Goal: Transaction & Acquisition: Subscribe to service/newsletter

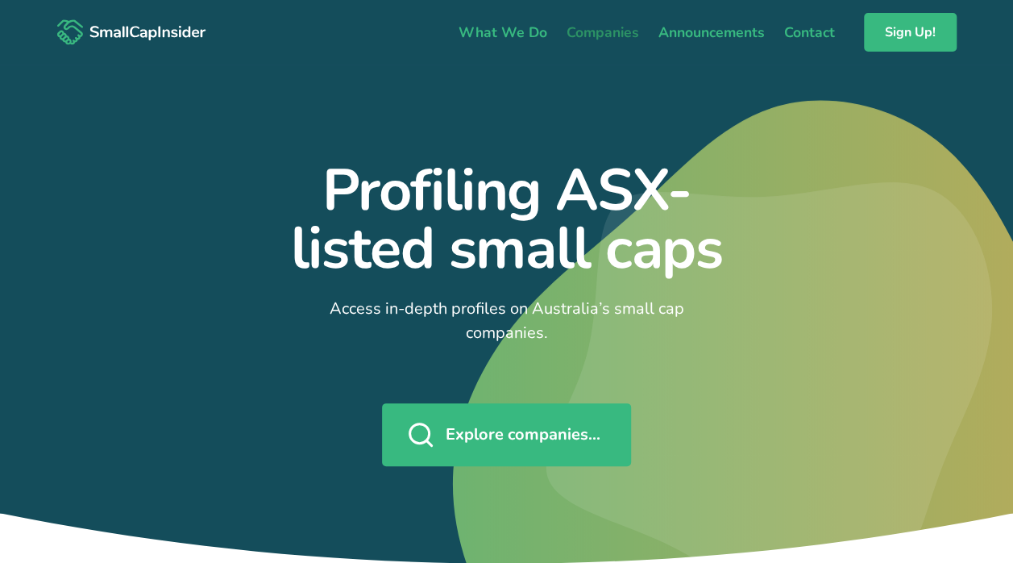
click at [620, 31] on link "Companies" at bounding box center [603, 32] width 92 height 34
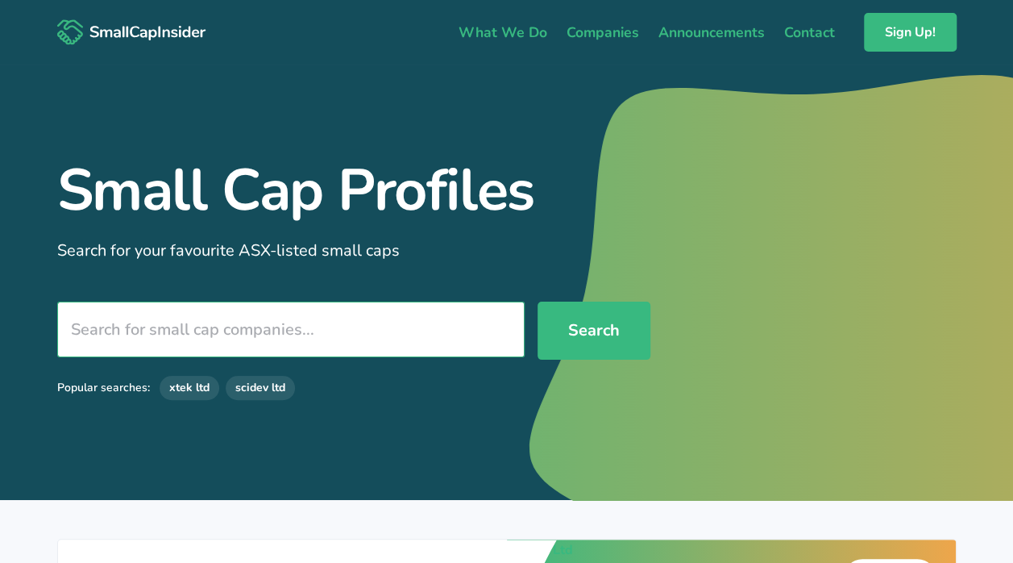
click at [276, 342] on input "search" at bounding box center [290, 329] width 467 height 56
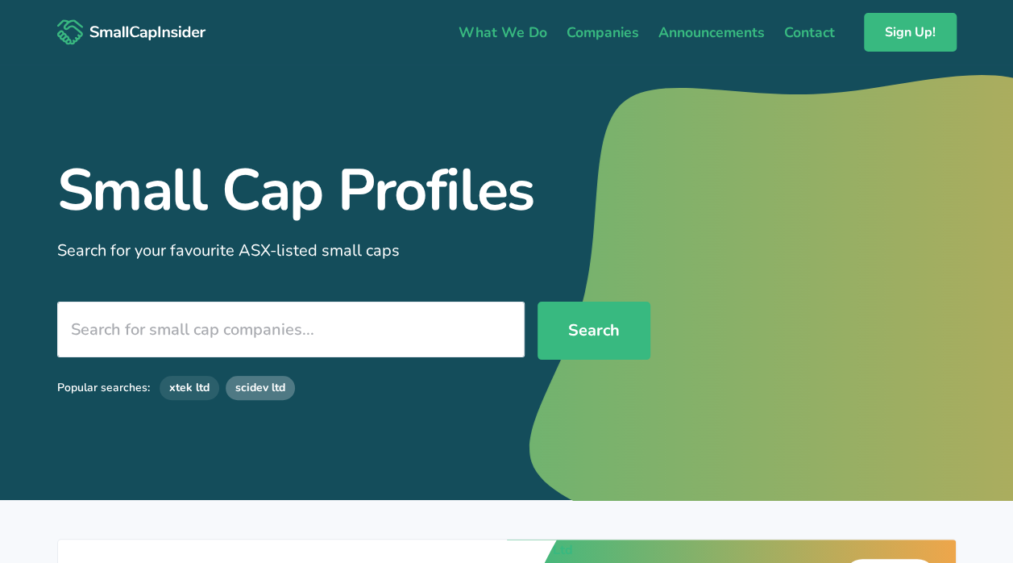
click at [271, 389] on link "scidev ltd" at bounding box center [260, 388] width 69 height 24
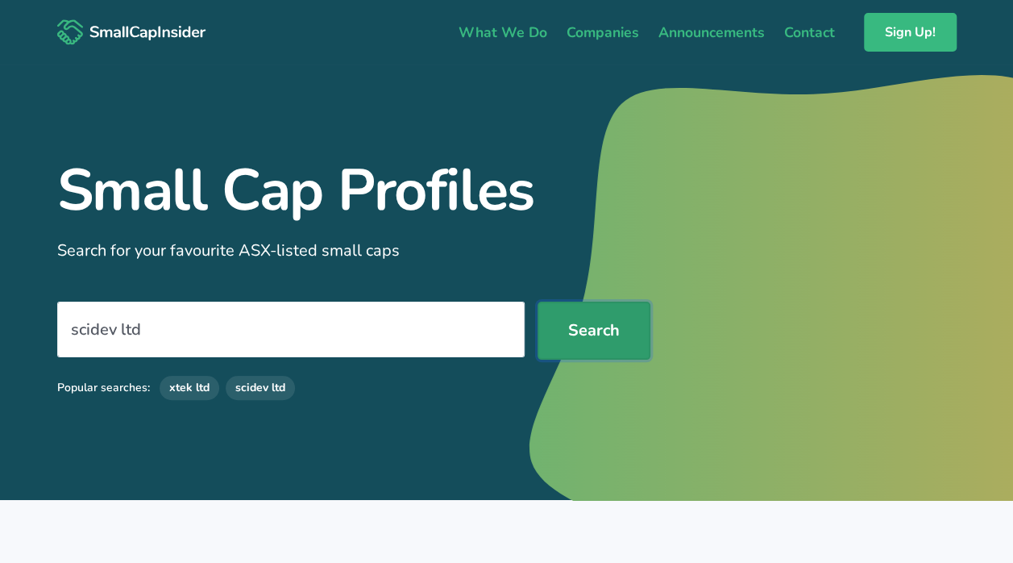
click at [595, 324] on button "Search" at bounding box center [594, 330] width 113 height 58
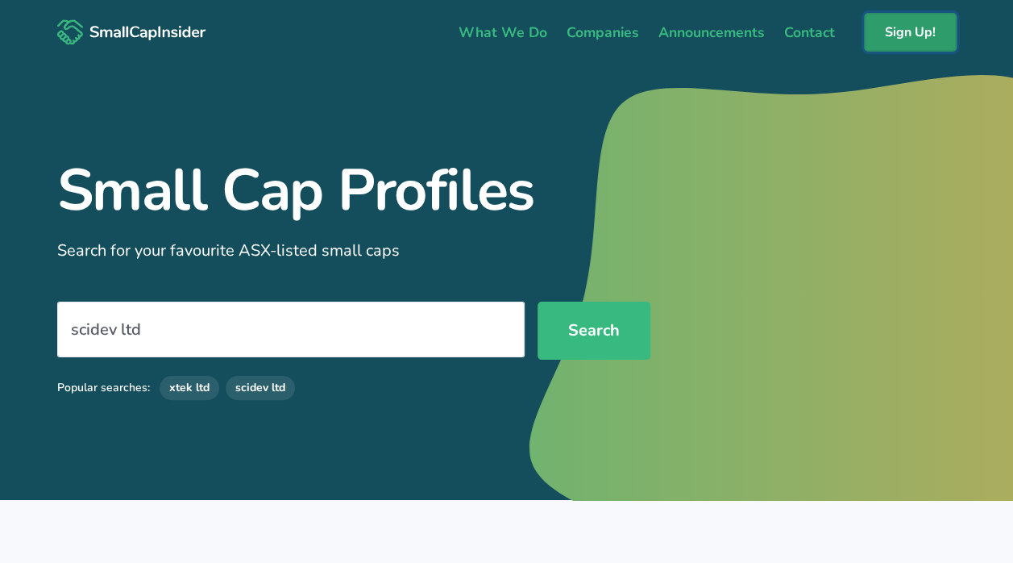
click at [899, 33] on link "Sign Up!" at bounding box center [910, 32] width 93 height 39
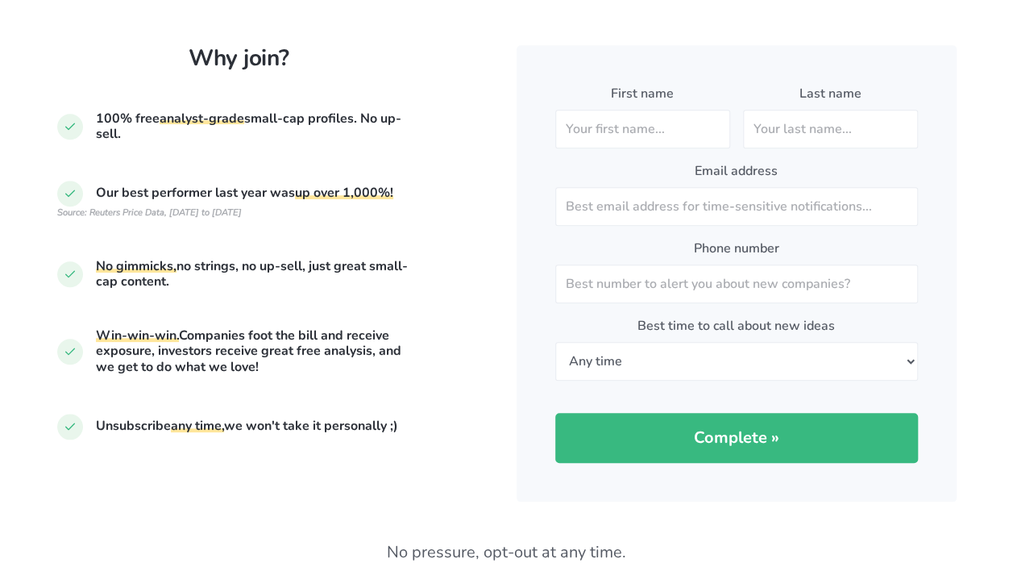
scroll to position [484, 0]
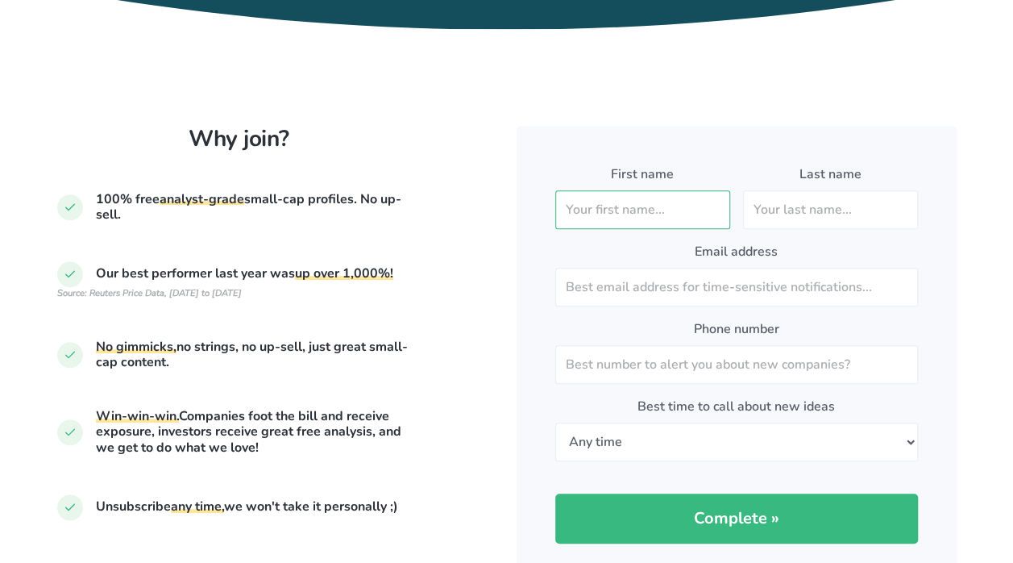
click at [582, 207] on input "First name" at bounding box center [642, 209] width 175 height 39
type input "Jonathan"
type input "Rosham"
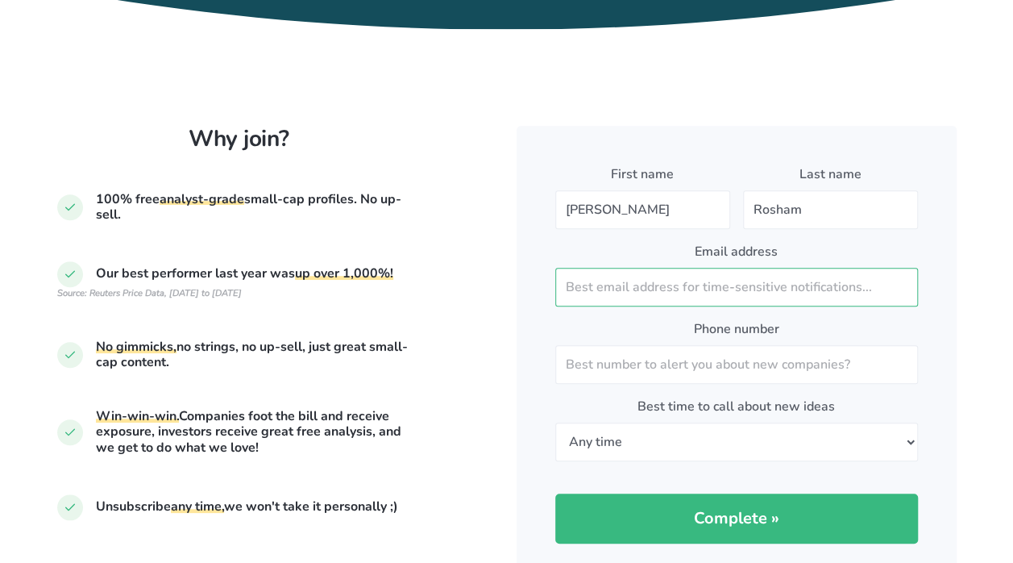
type input "jr@cygnetcapital.com.au"
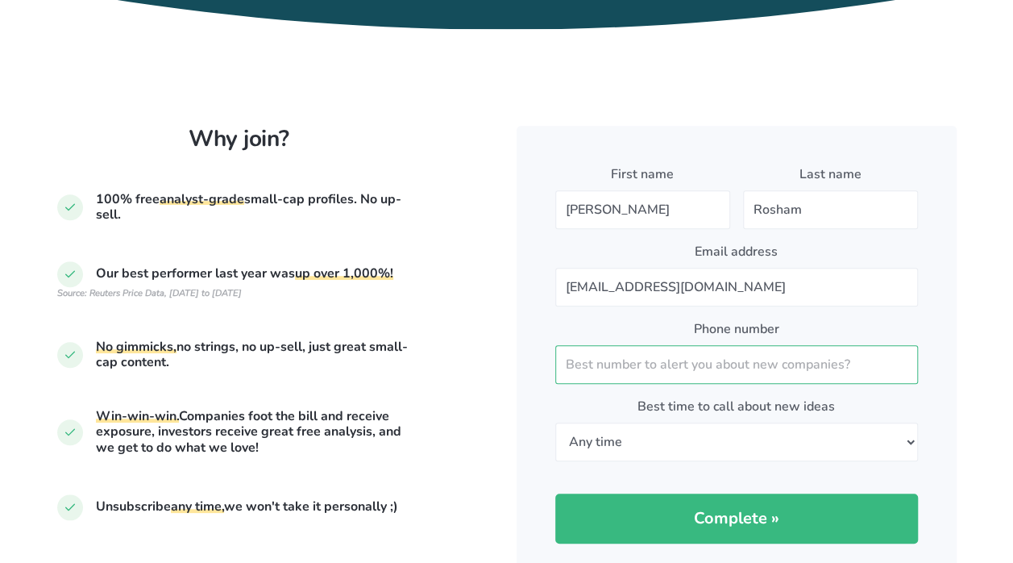
type input "0419965226"
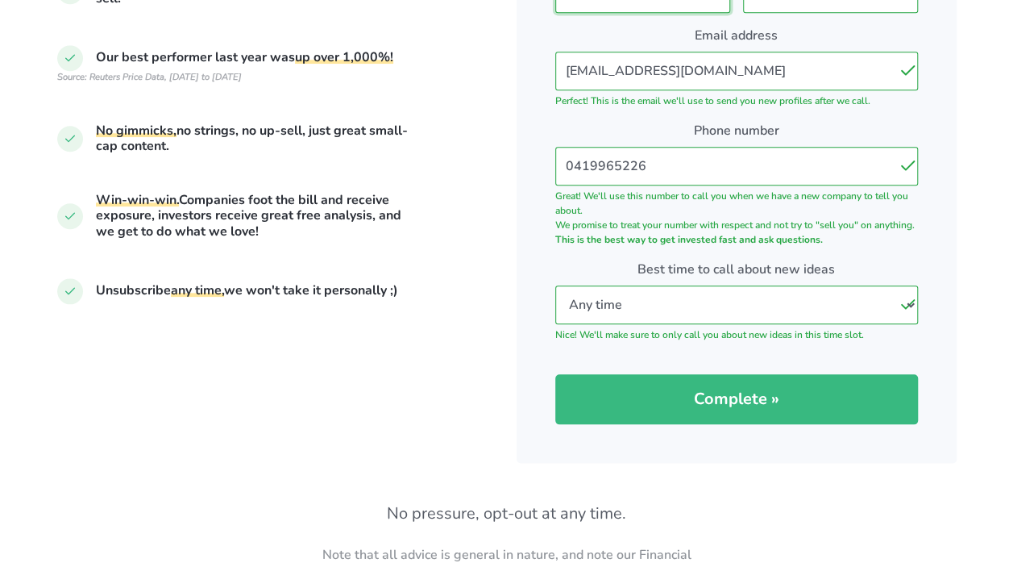
scroll to position [725, 0]
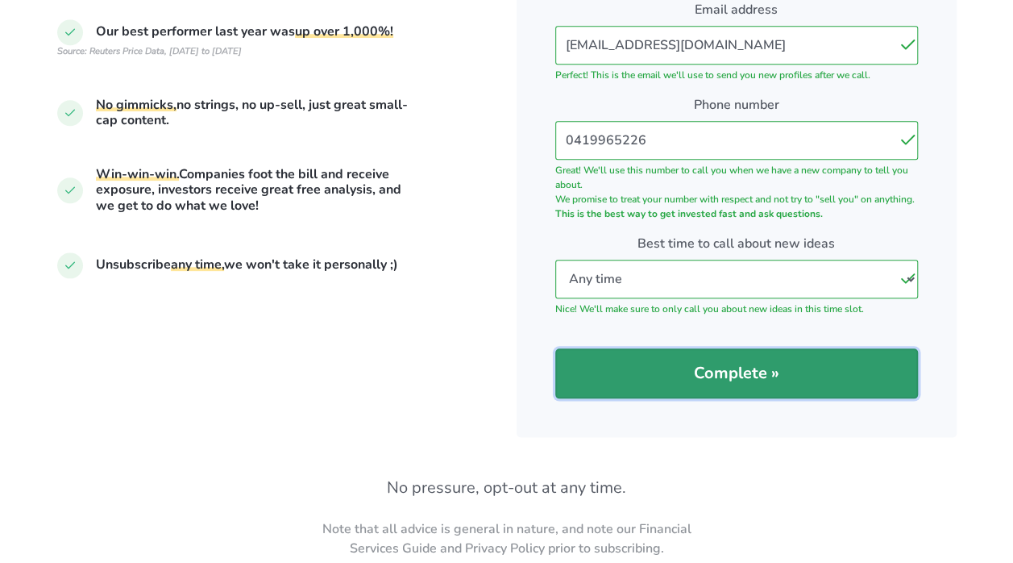
click at [737, 381] on span "Complete »" at bounding box center [736, 373] width 85 height 16
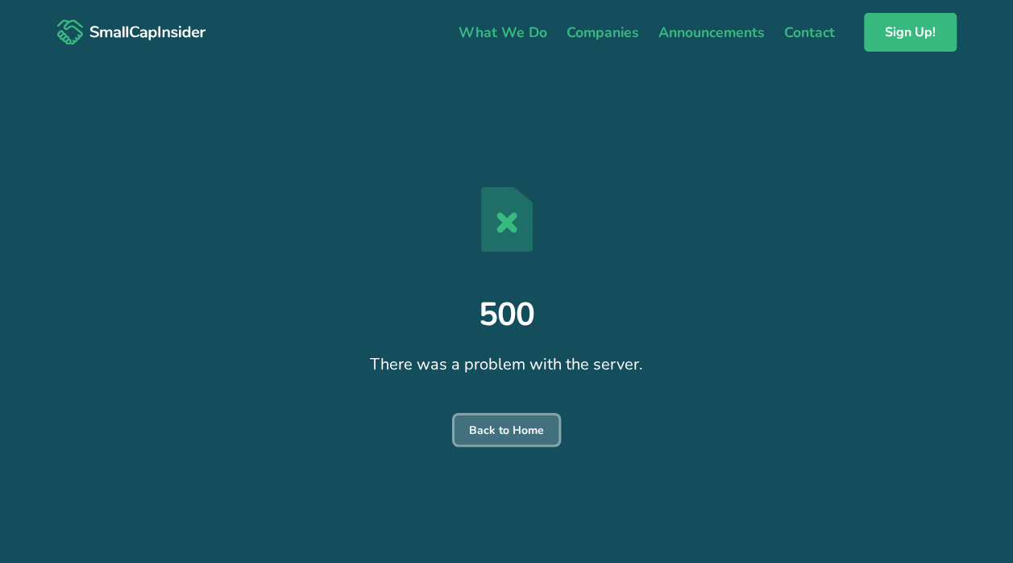
click at [475, 417] on link "Back to Home" at bounding box center [507, 429] width 104 height 29
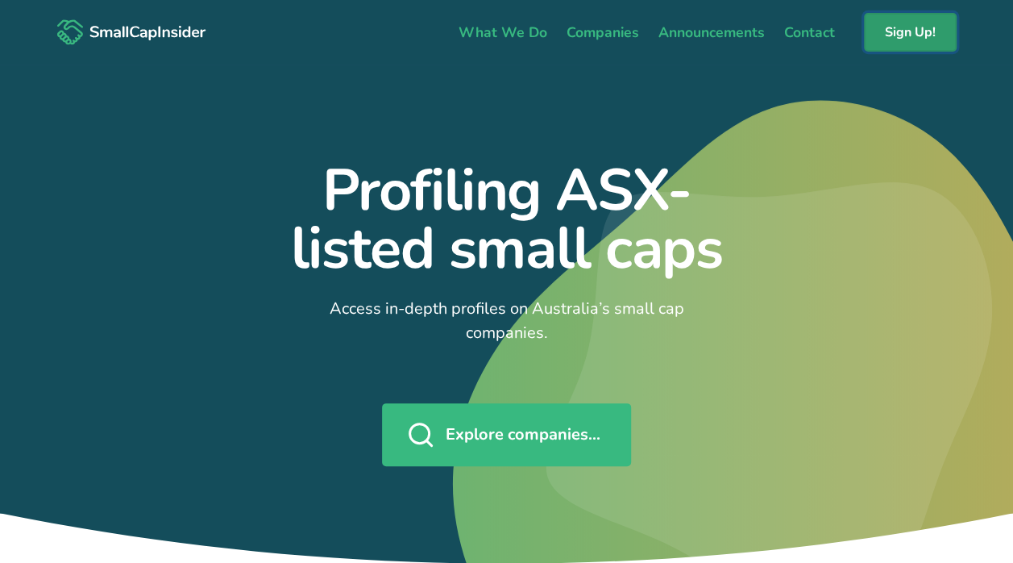
click at [904, 31] on link "Sign Up!" at bounding box center [910, 32] width 93 height 39
click at [909, 48] on link "Sign Up!" at bounding box center [910, 32] width 93 height 39
click at [603, 34] on link "Companies" at bounding box center [603, 32] width 92 height 34
